Goal: Information Seeking & Learning: Learn about a topic

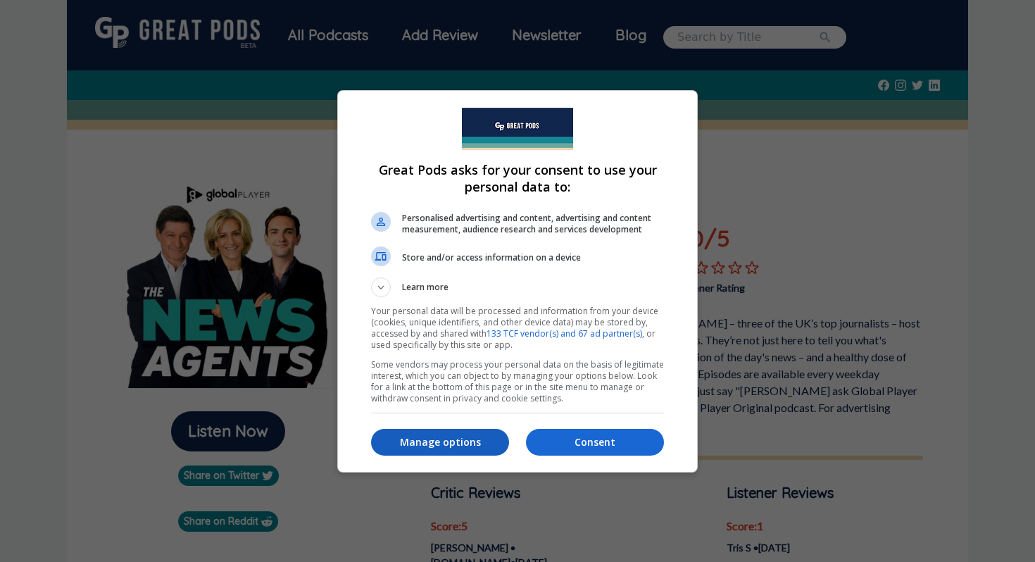
click at [472, 437] on p "Manage options" at bounding box center [440, 442] width 138 height 14
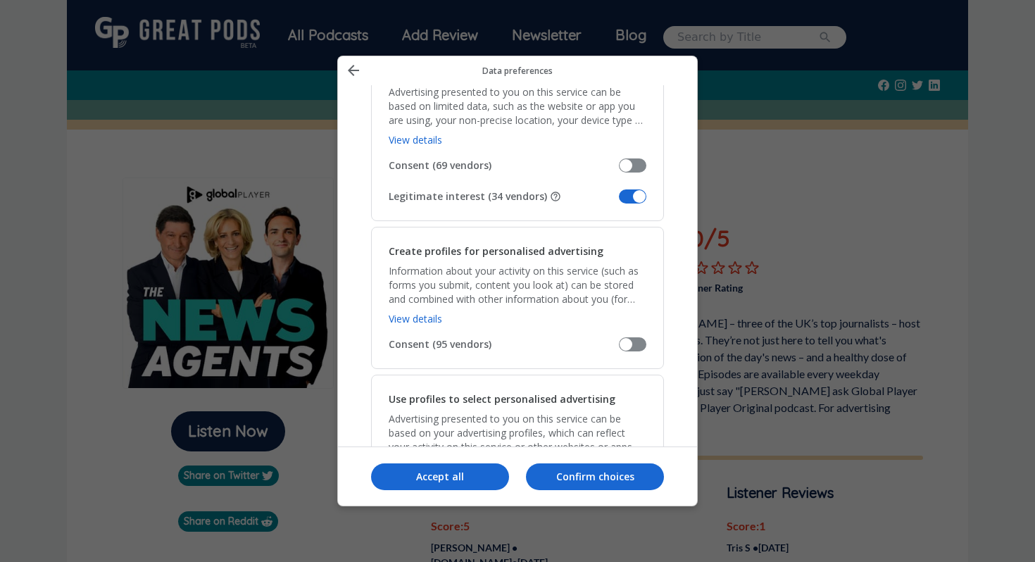
scroll to position [326, 0]
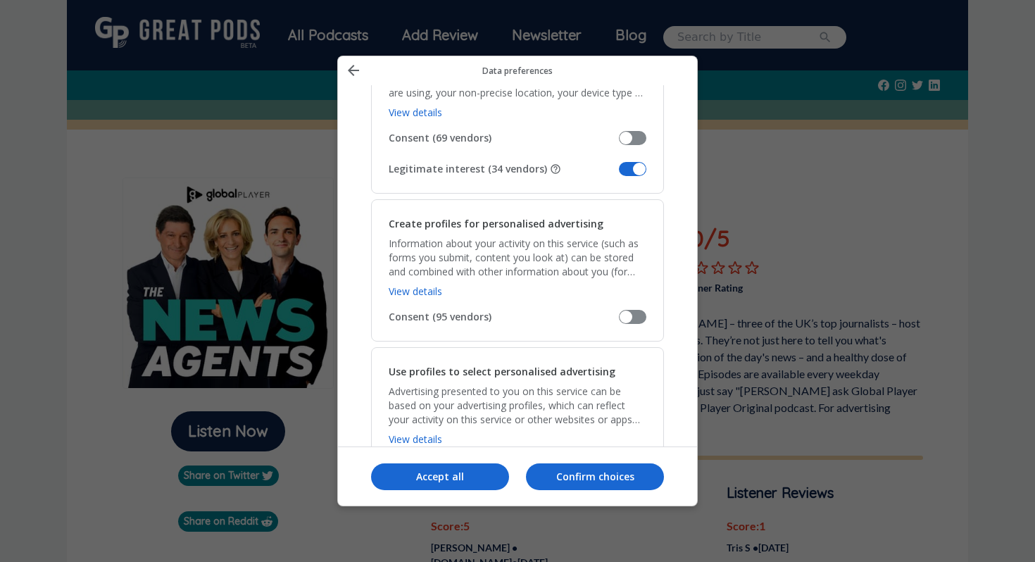
click at [637, 168] on span "Manage your data" at bounding box center [632, 169] width 27 height 14
click at [619, 174] on input "Legitimate interest (34 vendors)" at bounding box center [619, 174] width 0 height 0
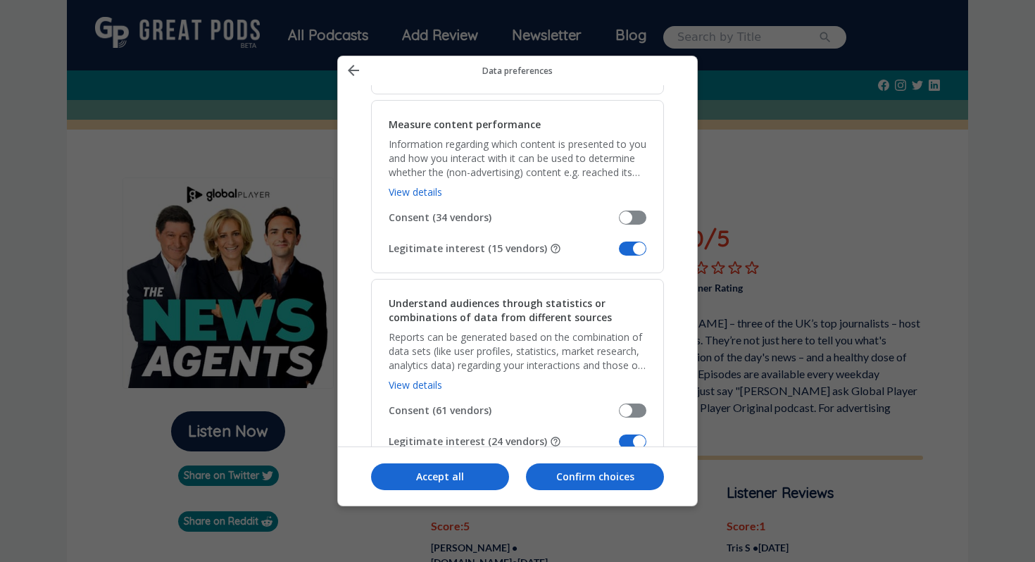
scroll to position [1111, 0]
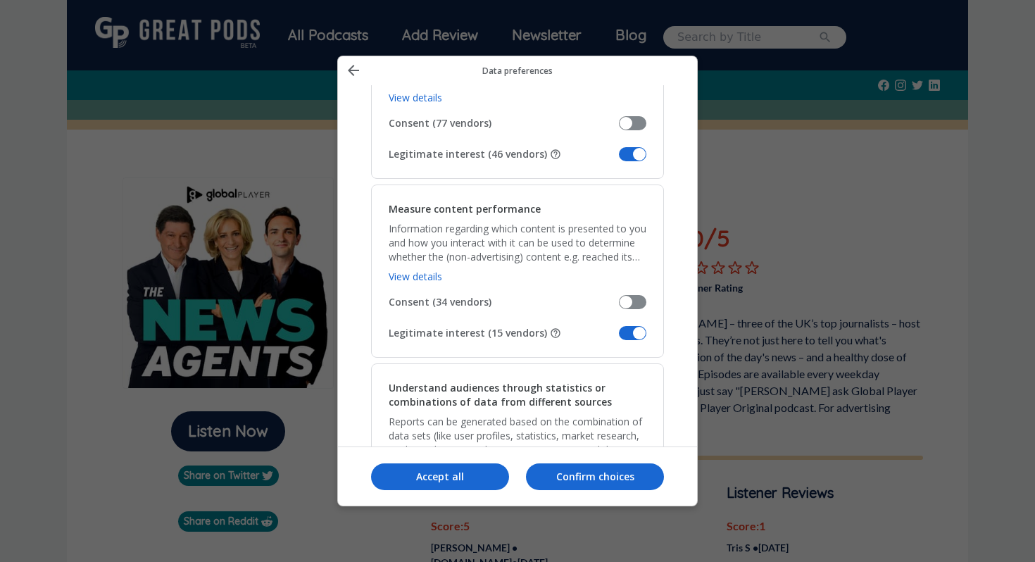
click at [634, 149] on span "Manage your data" at bounding box center [632, 154] width 27 height 14
click at [619, 159] on input "Legitimate interest (46 vendors)" at bounding box center [619, 159] width 0 height 0
click at [635, 335] on span "Manage your data" at bounding box center [632, 333] width 27 height 14
click at [619, 338] on input "Legitimate interest (15 vendors)" at bounding box center [619, 338] width 0 height 0
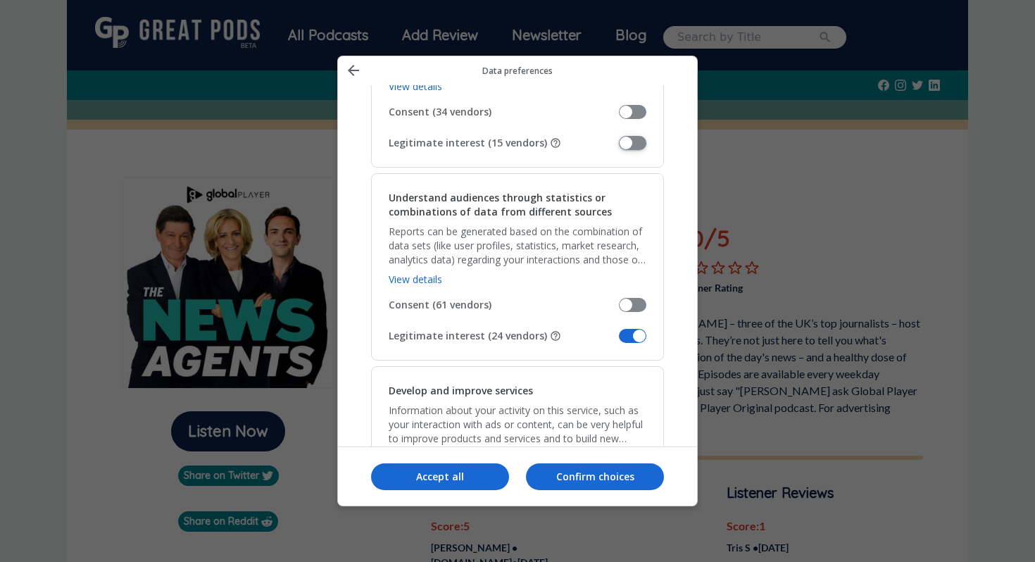
scroll to position [1424, 0]
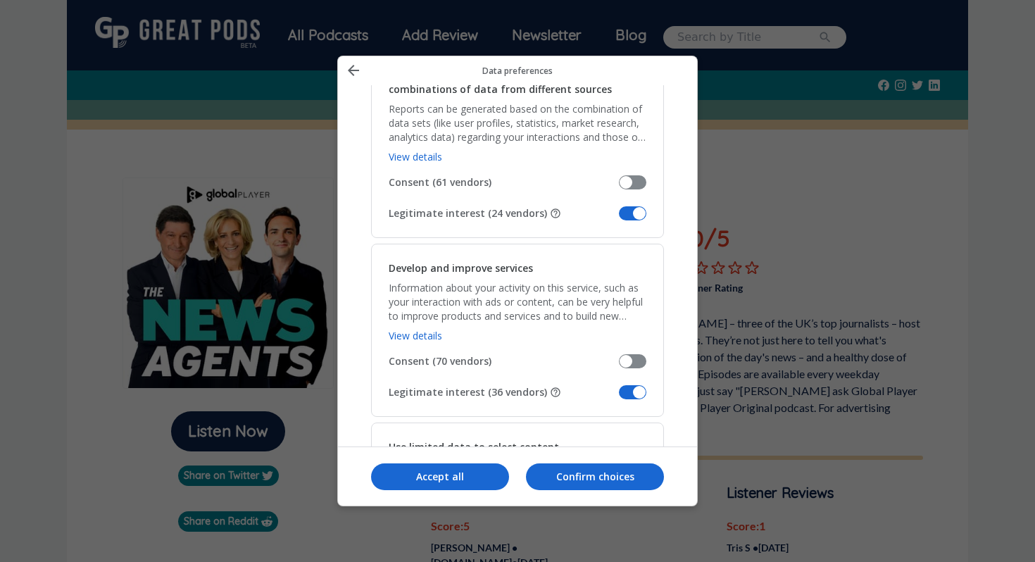
click at [629, 213] on span "Manage your data" at bounding box center [632, 213] width 27 height 14
click at [619, 218] on input "Legitimate interest (24 vendors)" at bounding box center [619, 218] width 0 height 0
click at [637, 387] on span "Manage your data" at bounding box center [632, 392] width 27 height 14
click at [619, 397] on input "Legitimate interest (36 vendors)" at bounding box center [619, 397] width 0 height 0
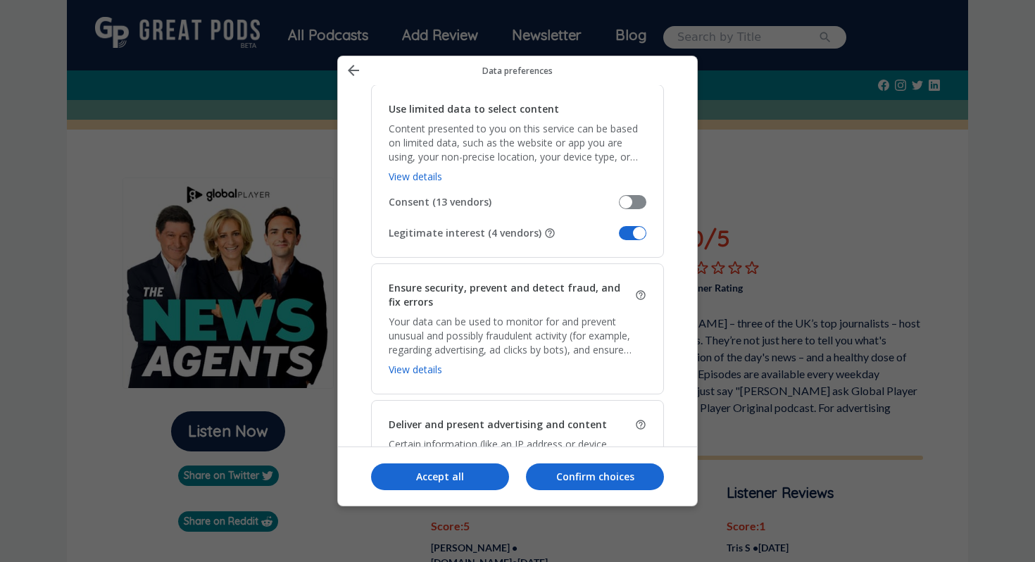
scroll to position [1776, 0]
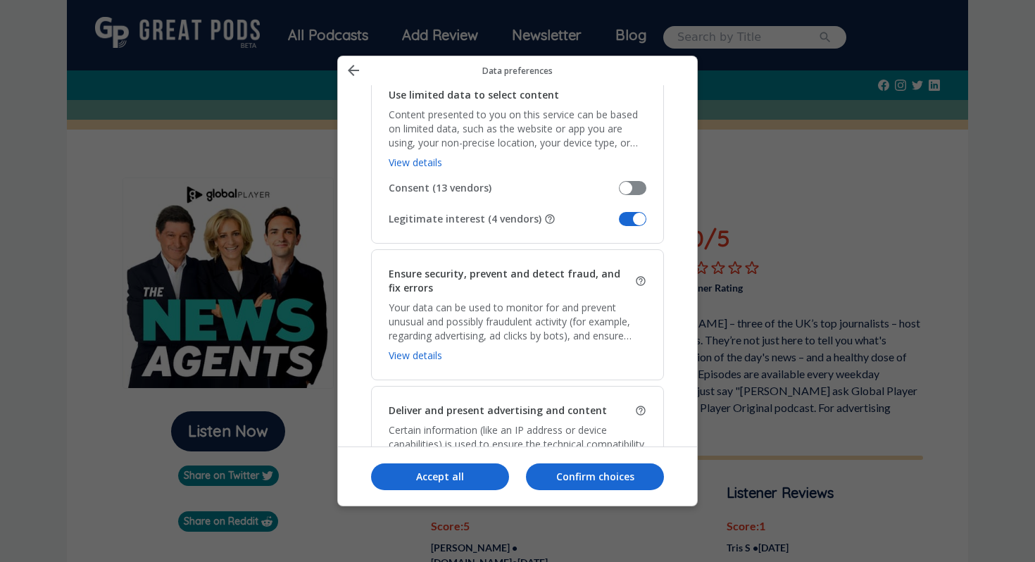
click at [626, 228] on div "Use limited data to select content Content presented to you on this service can…" at bounding box center [517, 156] width 293 height 173
click at [626, 208] on div "Use limited data to select content Content presented to you on this service can…" at bounding box center [517, 156] width 293 height 173
click at [634, 222] on span "Manage your data" at bounding box center [632, 219] width 27 height 14
click at [619, 224] on input "Legitimate interest (4 vendors)" at bounding box center [619, 224] width 0 height 0
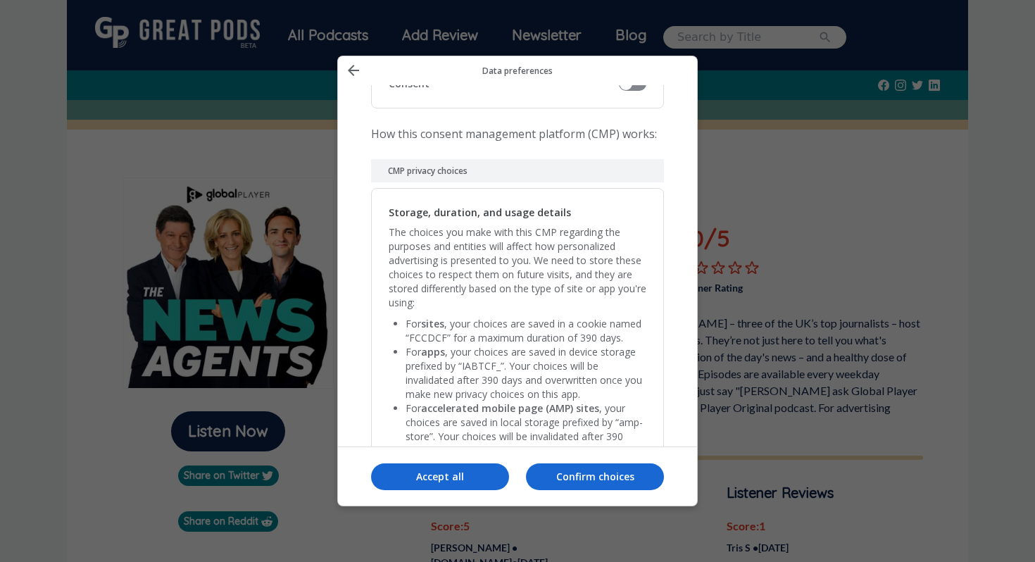
scroll to position [2931, 0]
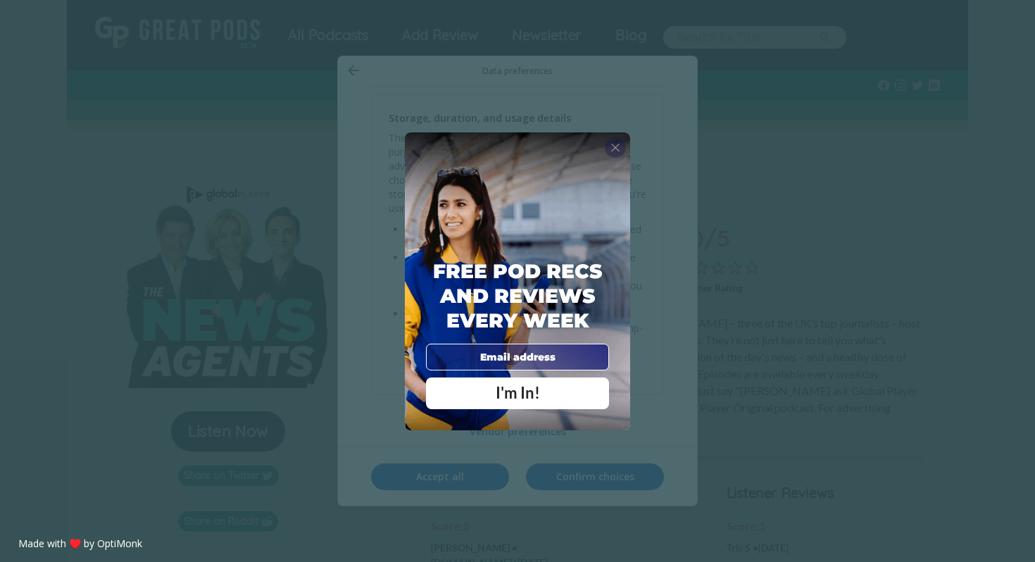
click at [613, 148] on span "X" at bounding box center [616, 147] width 10 height 14
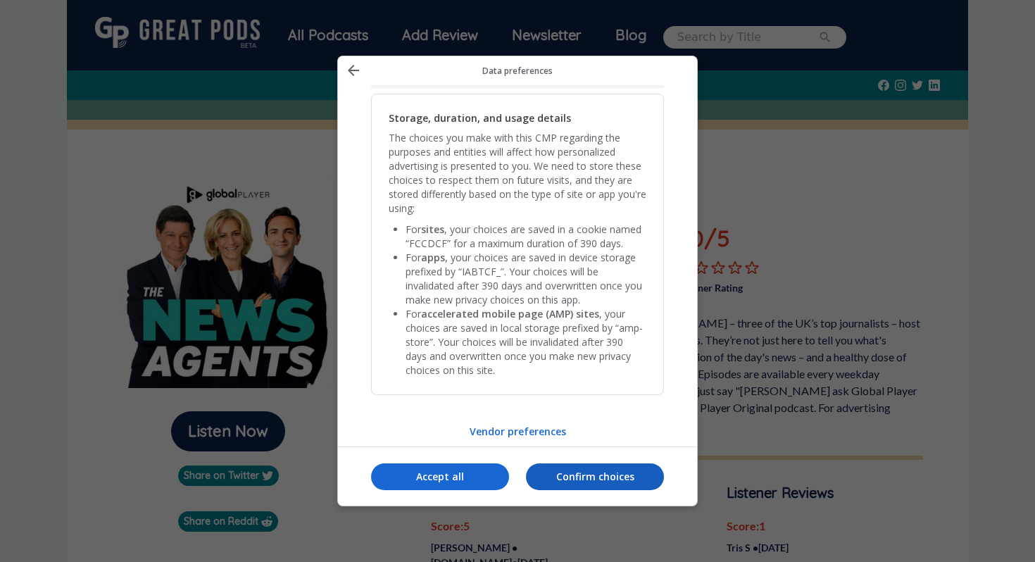
click at [607, 478] on p "Confirm choices" at bounding box center [595, 477] width 138 height 14
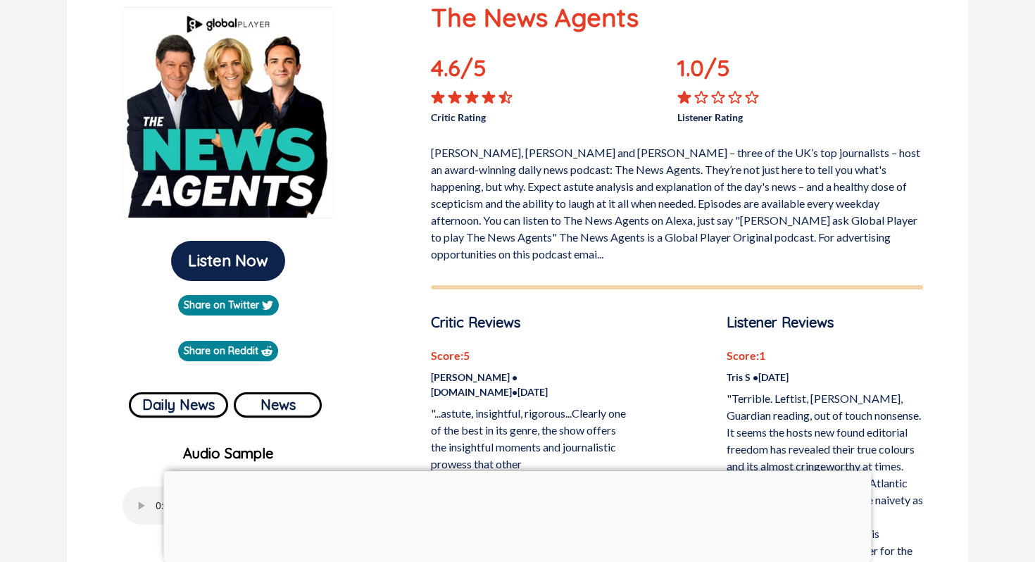
scroll to position [0, 0]
